Goal: Task Accomplishment & Management: Complete application form

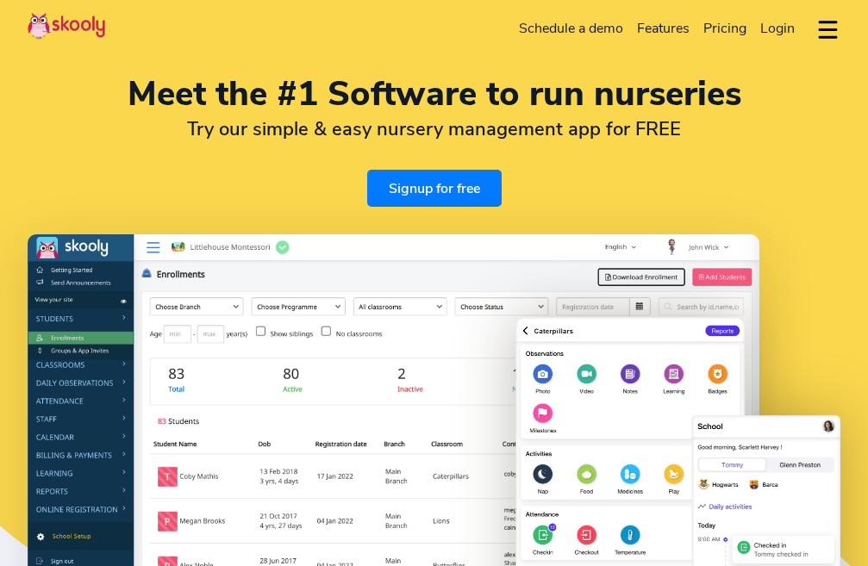
select select "en"
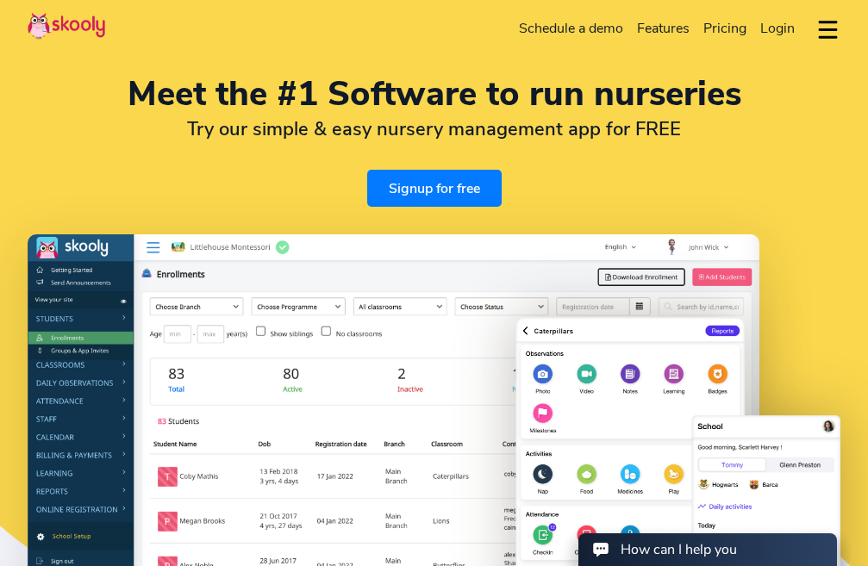
select select "92"
select select "Pakistan"
select select "[GEOGRAPHIC_DATA]/[GEOGRAPHIC_DATA]"
click at [433, 192] on link "Signup for free" at bounding box center [434, 188] width 134 height 37
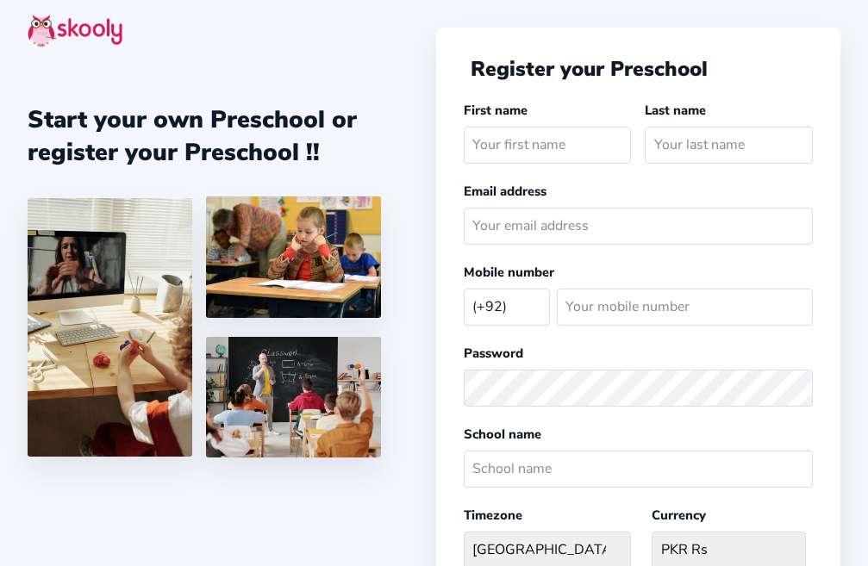
select select "PK"
